Goal: Information Seeking & Learning: Find specific fact

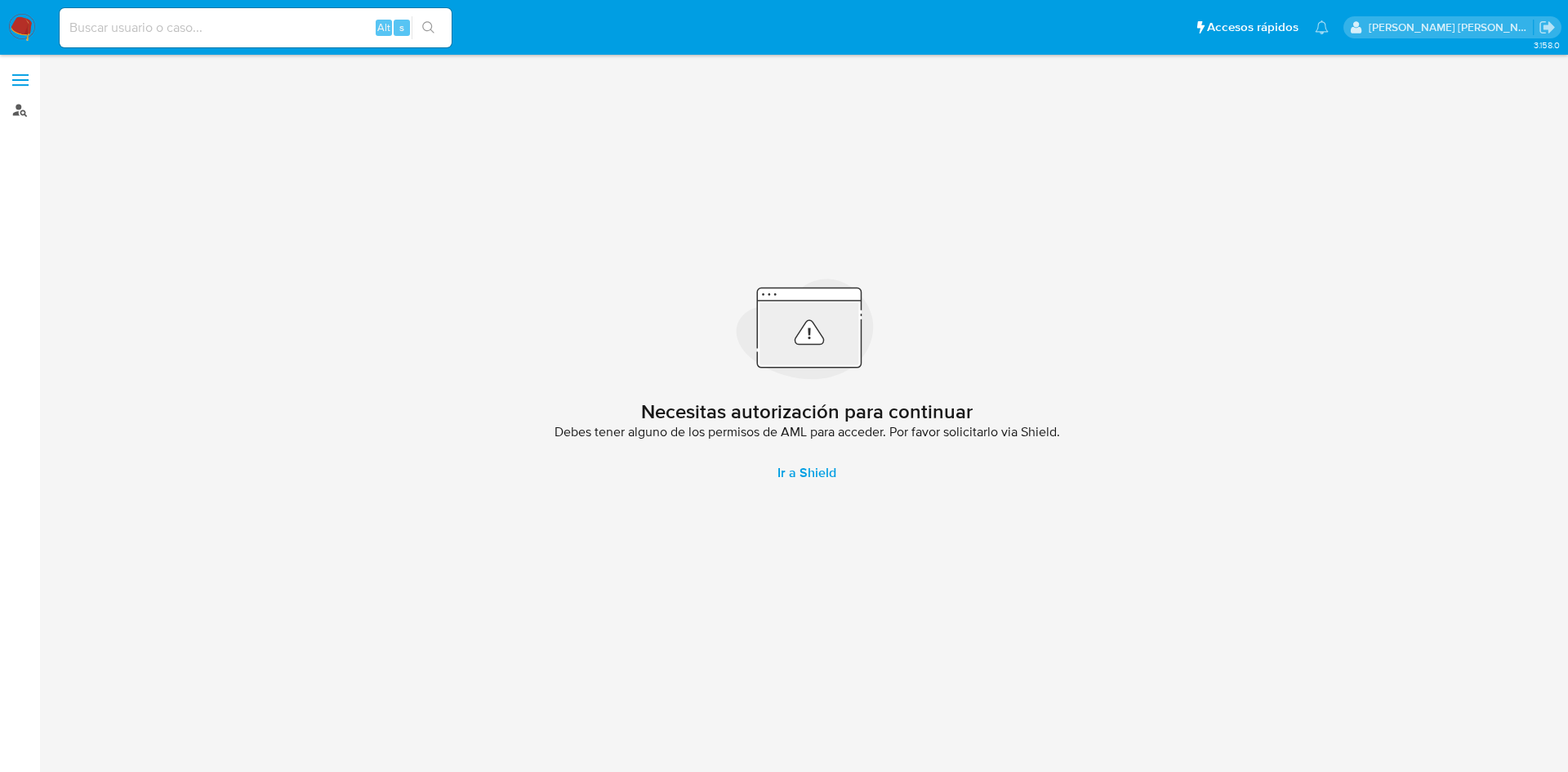
click at [16, 114] on link "Buscador de personas" at bounding box center [97, 109] width 195 height 25
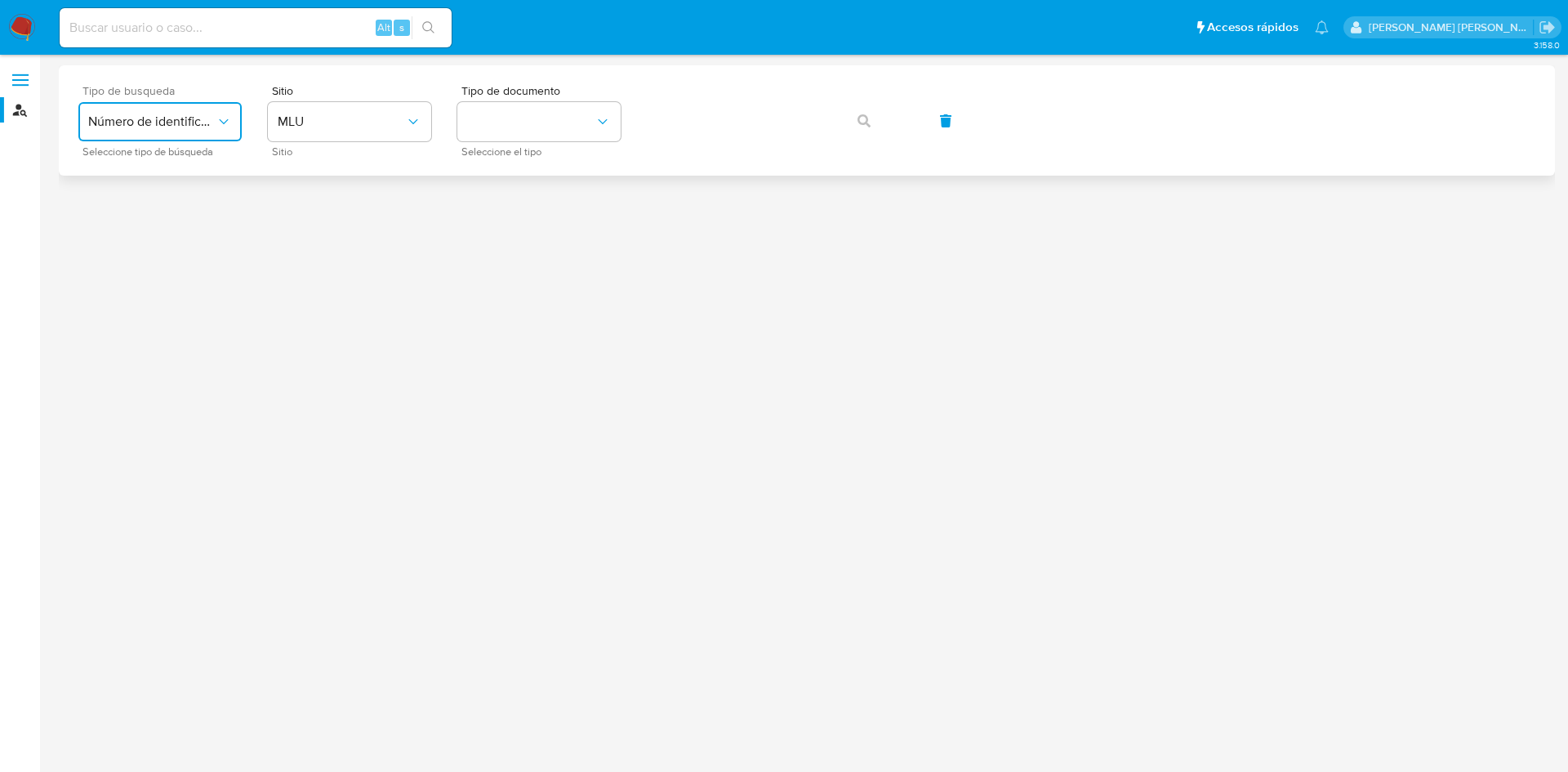
click at [170, 135] on button "Número de identificación" at bounding box center [160, 121] width 163 height 40
click at [159, 232] on div "User ID" at bounding box center [155, 221] width 134 height 40
click at [880, 126] on button "button" at bounding box center [864, 120] width 56 height 40
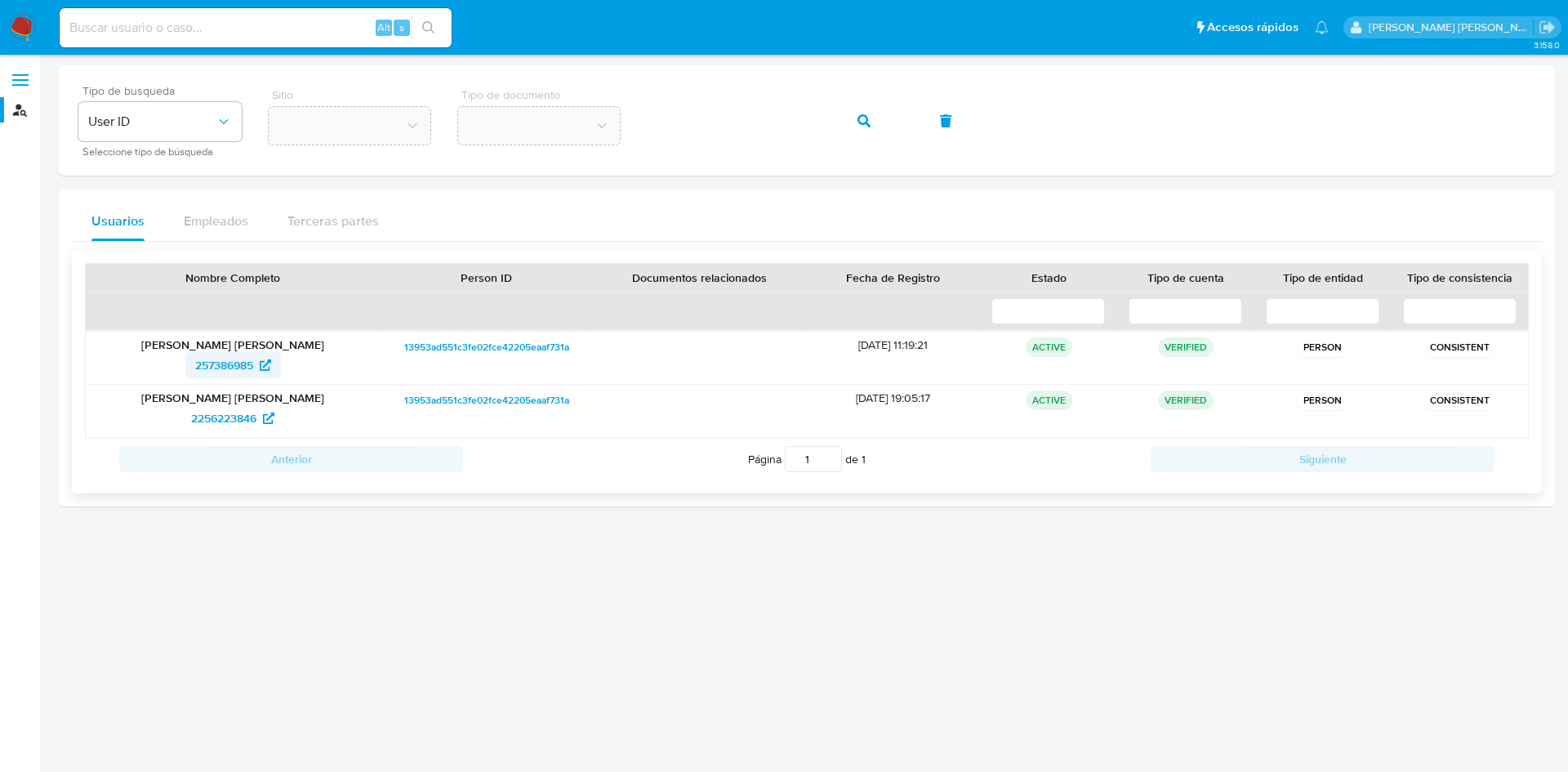
click at [264, 365] on icon at bounding box center [265, 365] width 12 height 12
click at [633, 110] on div "Tipo de busqueda User ID Seleccione tipo de búsqueda Sitio Tipo de documento" at bounding box center [807, 120] width 1457 height 71
click at [870, 127] on span "button" at bounding box center [864, 120] width 13 height 36
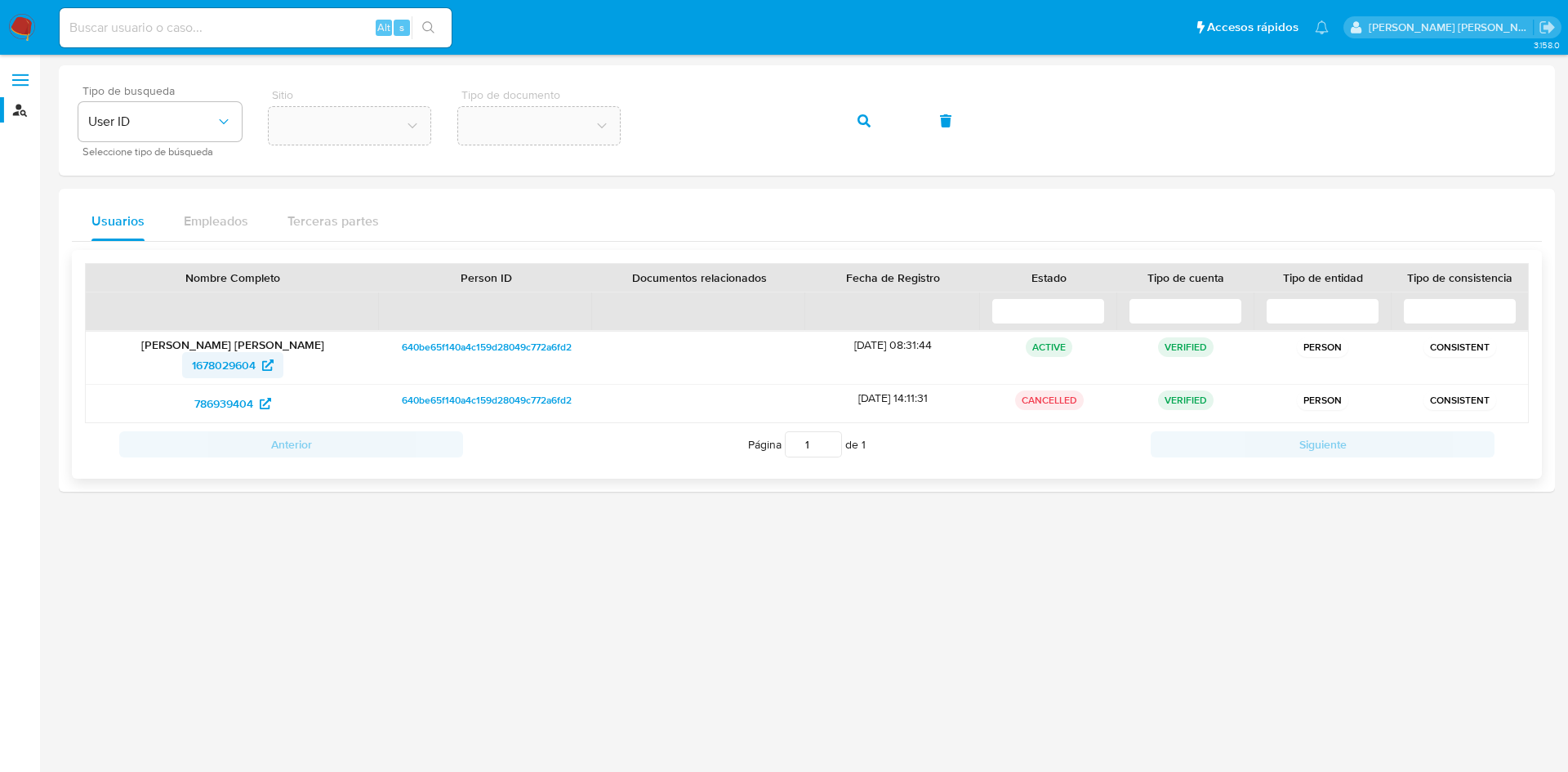
click at [269, 365] on icon at bounding box center [268, 365] width 12 height 12
click at [634, 123] on div "Tipo de busqueda User ID Seleccione tipo de búsqueda Sitio Tipo de documento" at bounding box center [807, 120] width 1457 height 71
click at [861, 122] on icon "button" at bounding box center [864, 121] width 13 height 13
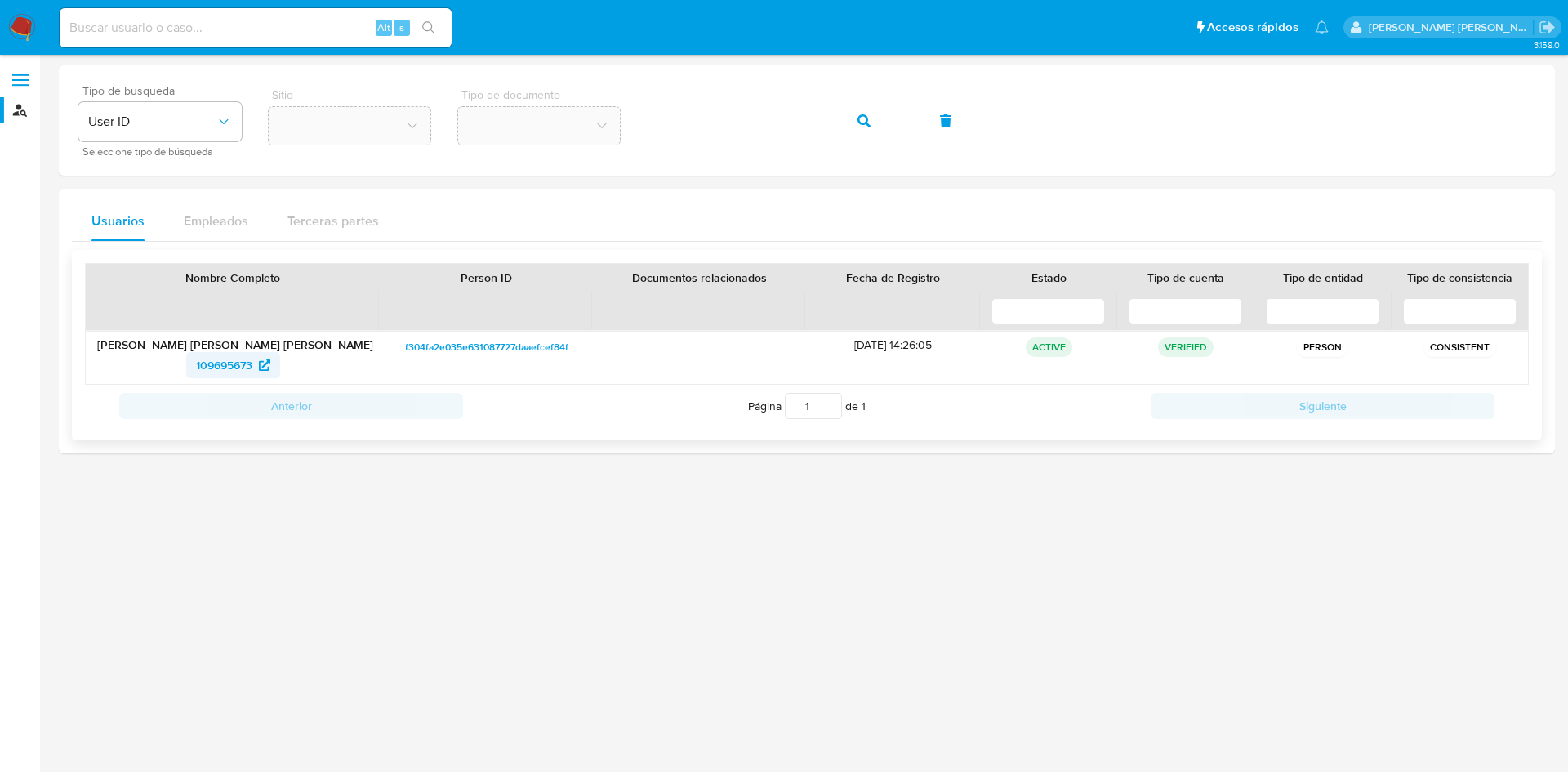
click at [248, 366] on span "109695673" at bounding box center [224, 365] width 56 height 26
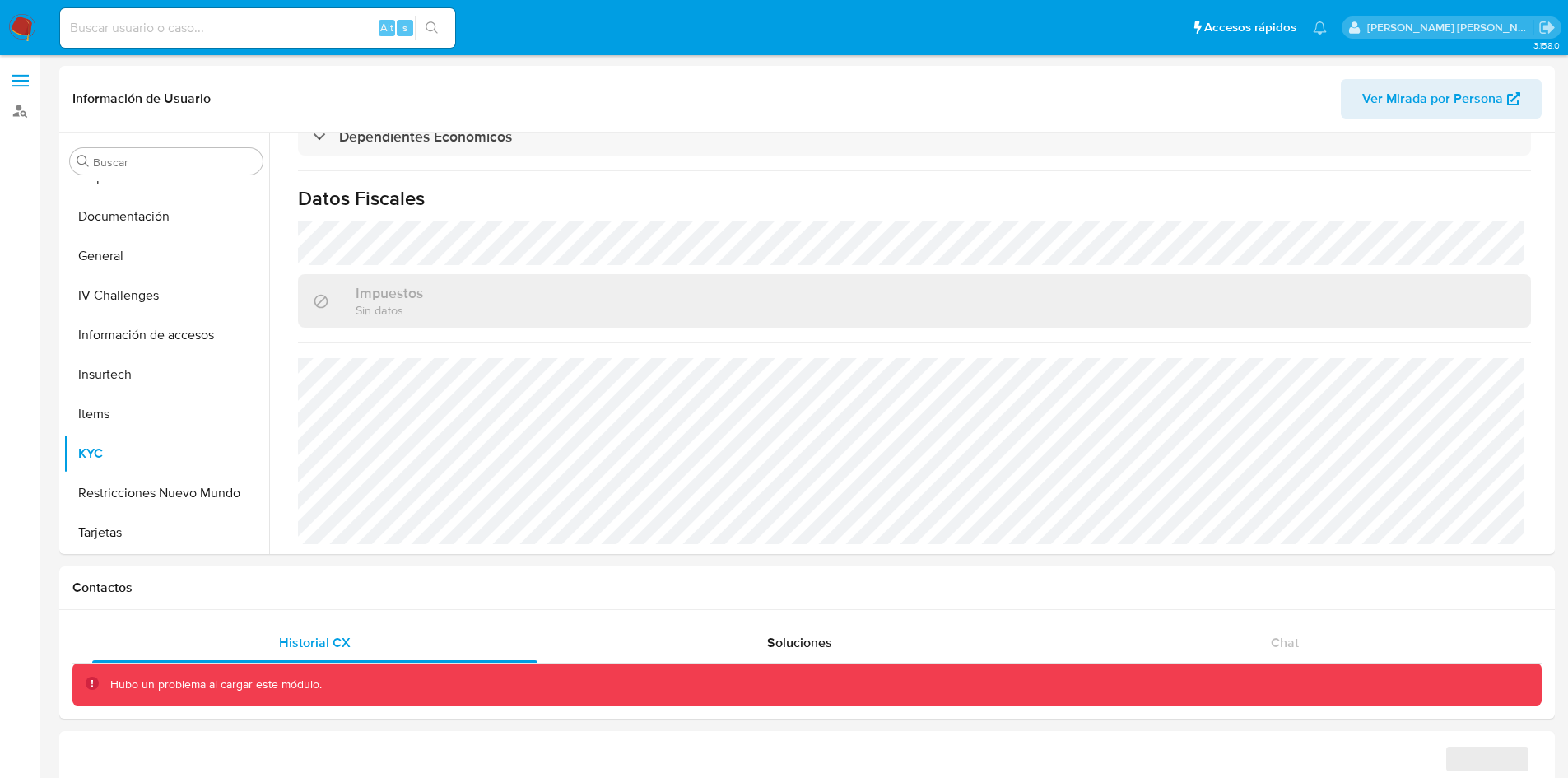
scroll to position [991, 0]
select select "10"
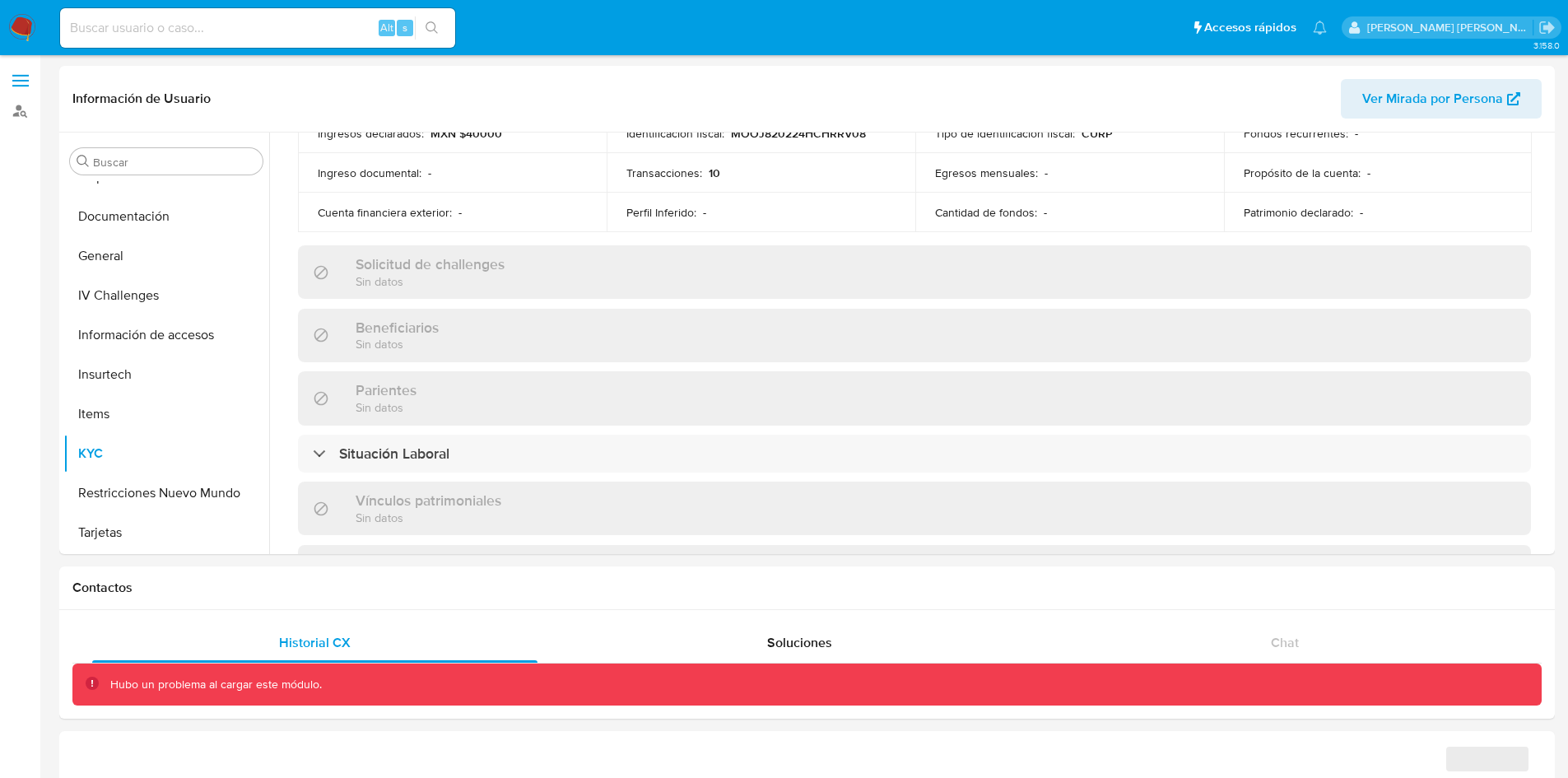
scroll to position [969, 0]
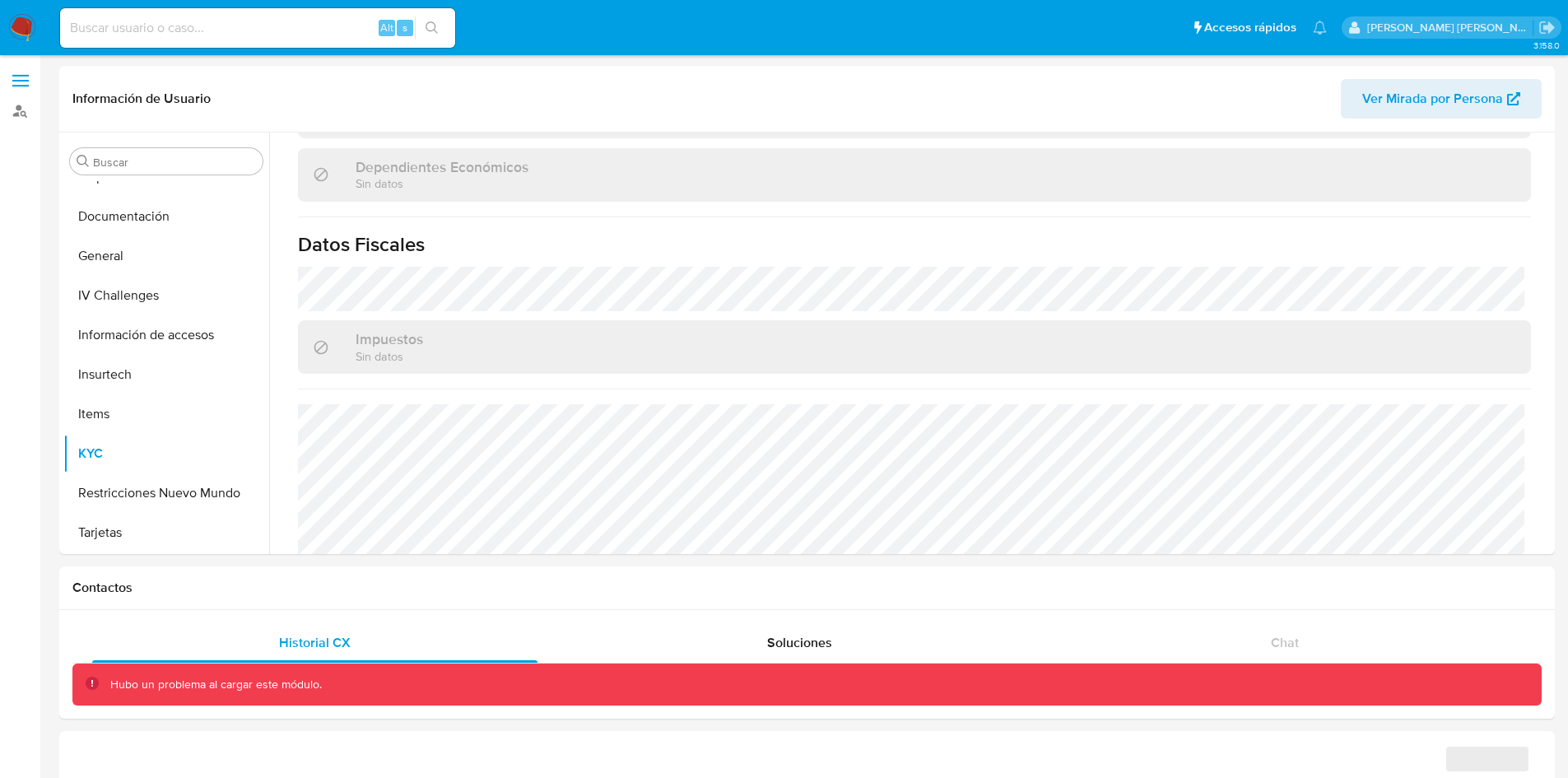
select select "10"
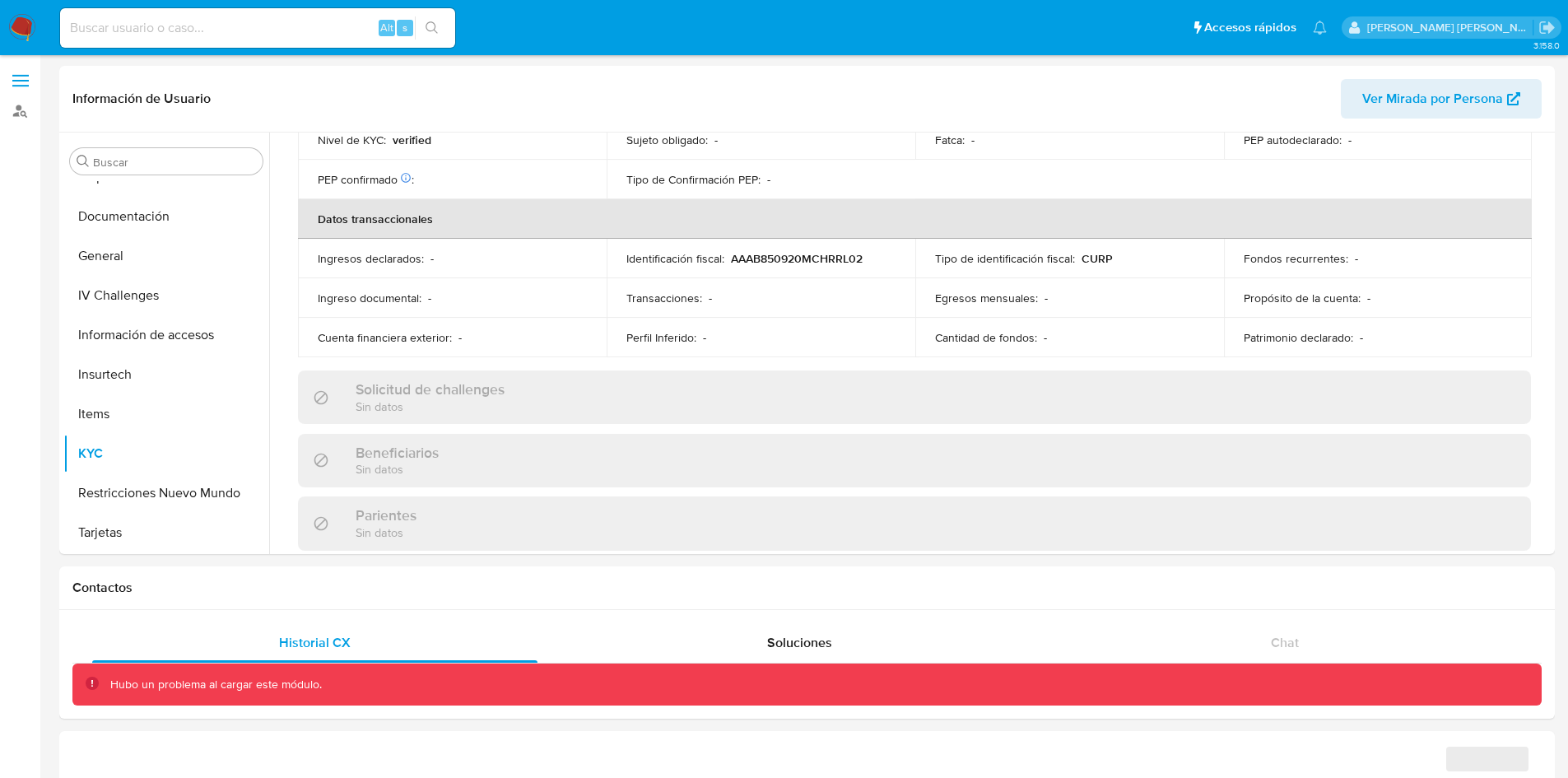
scroll to position [841, 0]
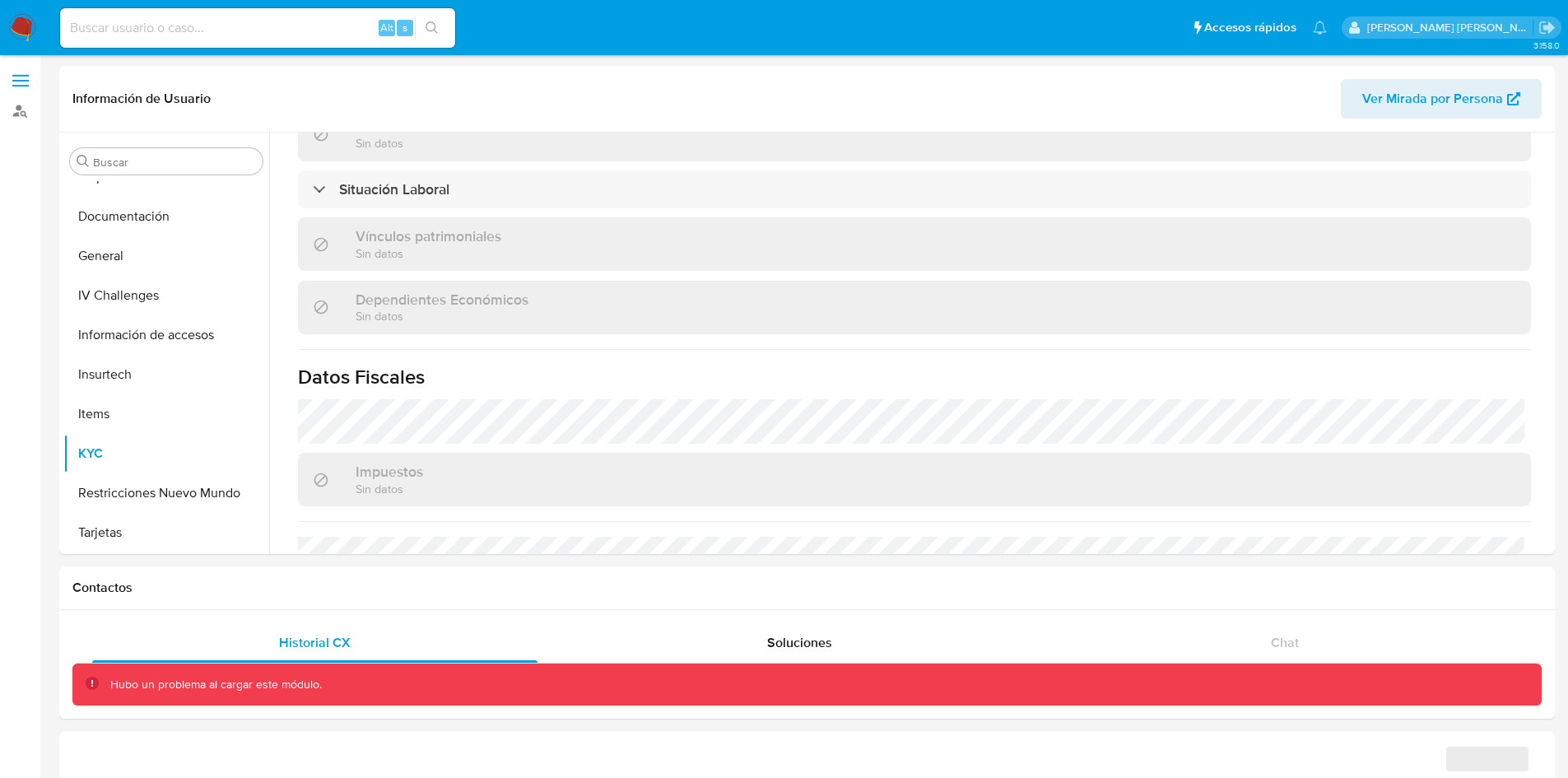
select select "10"
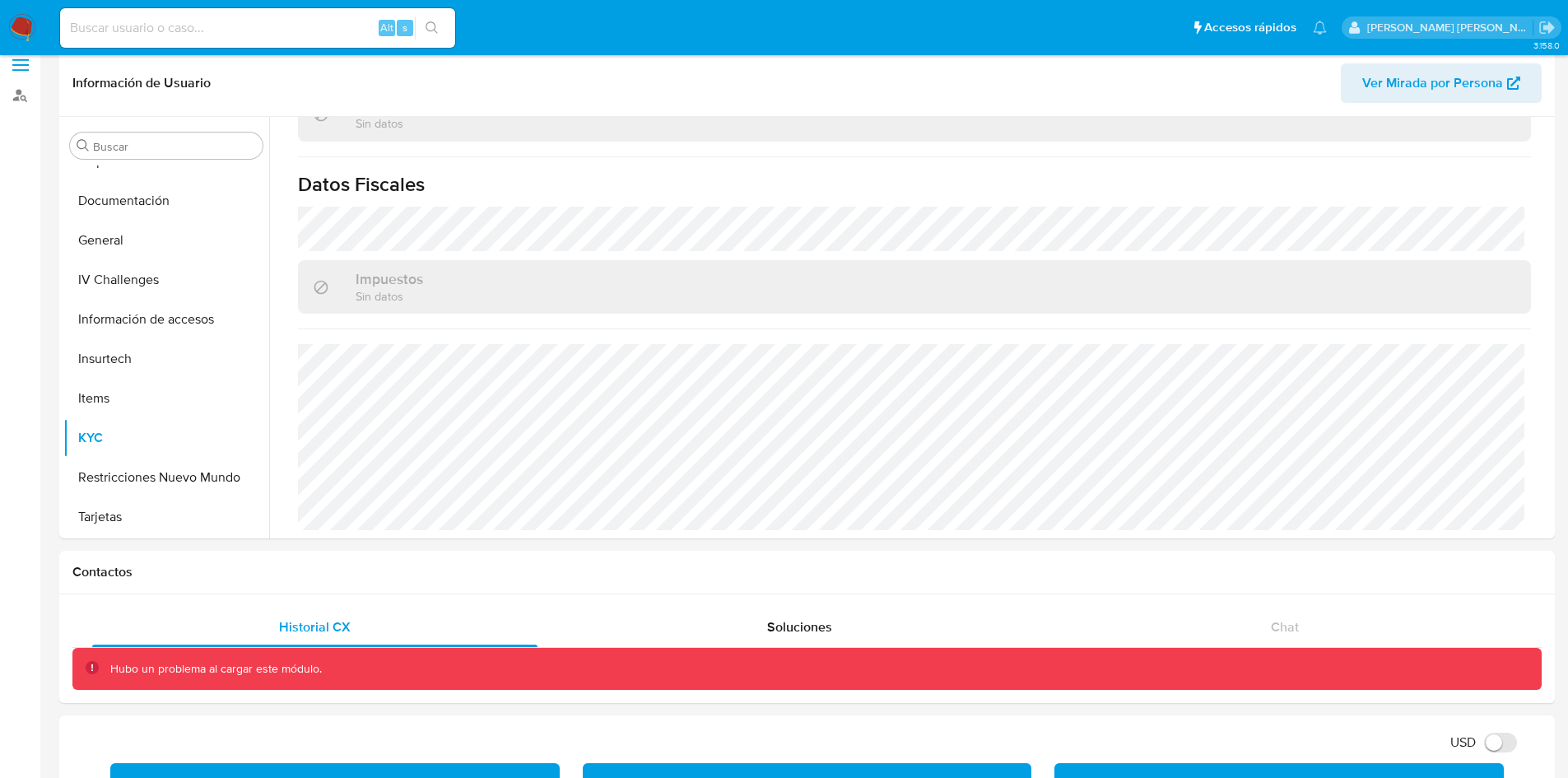
scroll to position [16, 0]
